Goal: Entertainment & Leisure: Consume media (video, audio)

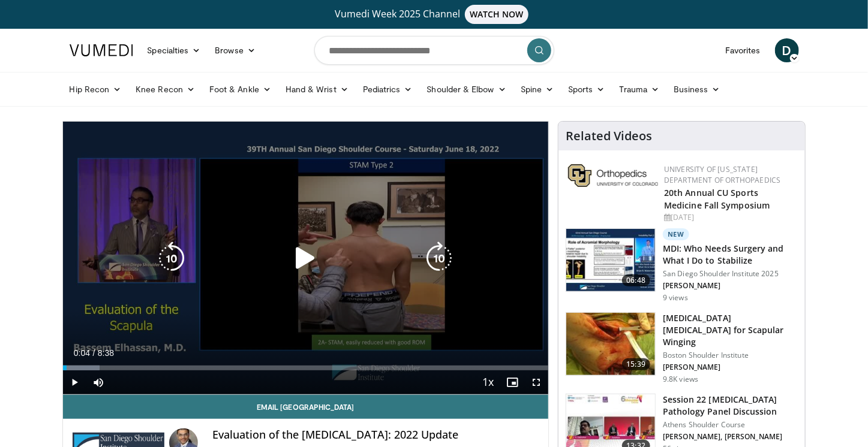
click at [312, 263] on icon "Video Player" at bounding box center [305, 259] width 34 height 34
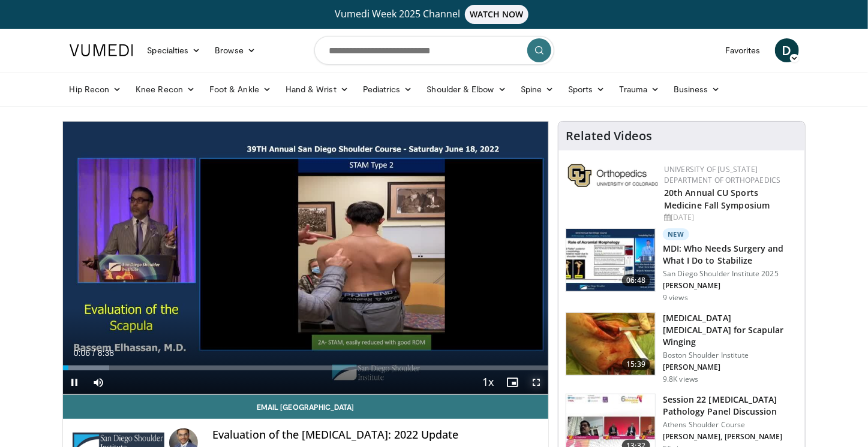
click at [539, 383] on span "Video Player" at bounding box center [536, 383] width 24 height 24
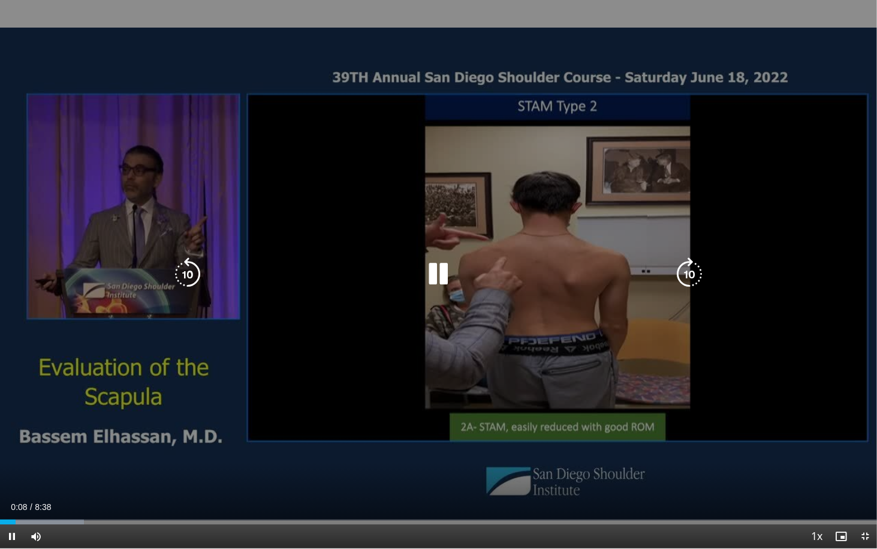
drag, startPoint x: 584, startPoint y: 394, endPoint x: 788, endPoint y: 173, distance: 300.9
click at [788, 173] on div "10 seconds Tap to unmute" at bounding box center [438, 274] width 877 height 548
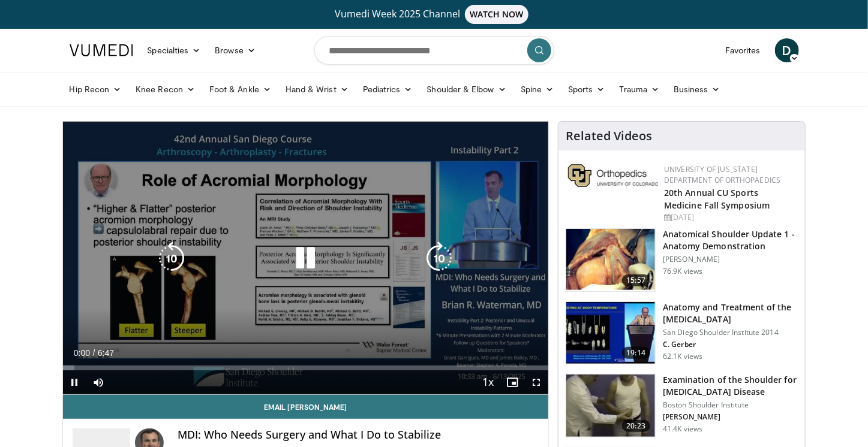
scroll to position [91, 0]
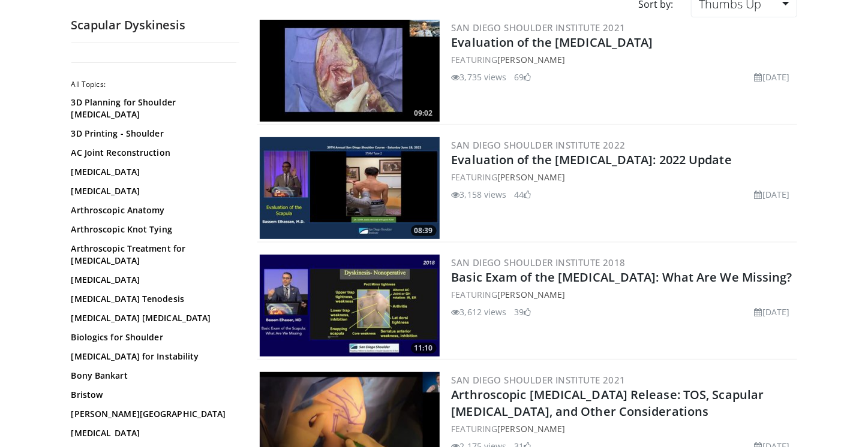
scroll to position [145, 0]
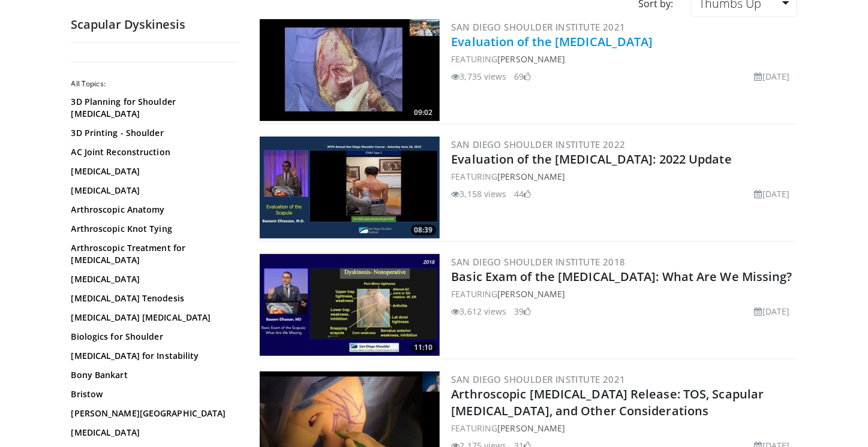
click at [555, 38] on link "Evaluation of the [MEDICAL_DATA]" at bounding box center [552, 42] width 201 height 16
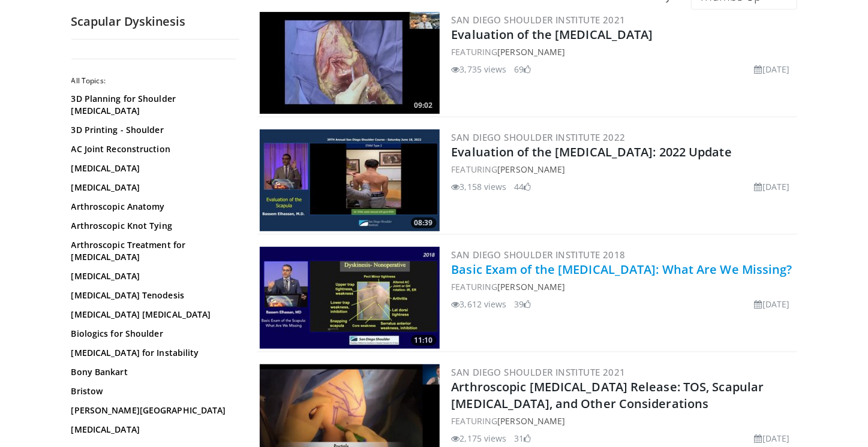
scroll to position [0, 0]
